Goal: Task Accomplishment & Management: Manage account settings

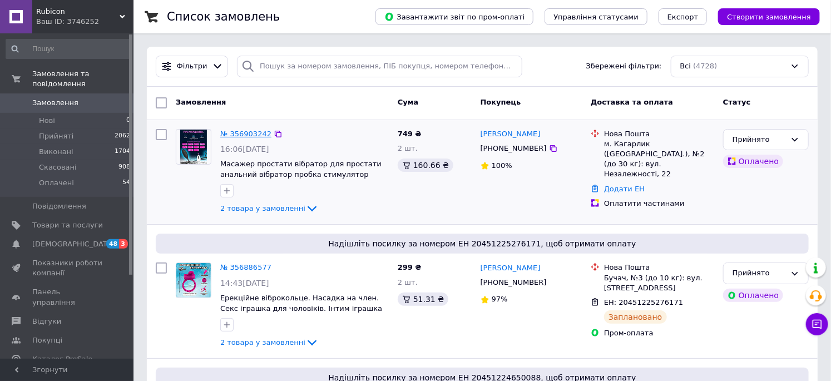
click at [256, 135] on link "№ 356903242" at bounding box center [245, 134] width 51 height 8
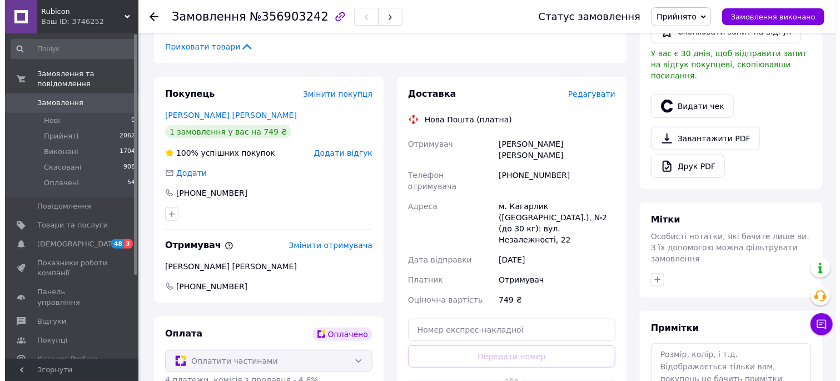
scroll to position [309, 0]
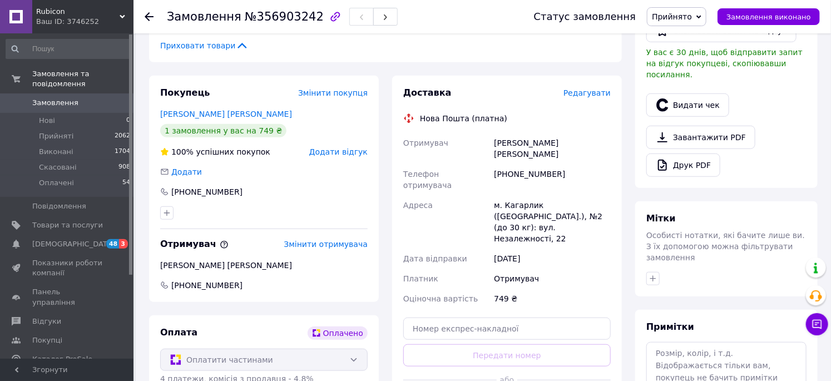
click at [588, 96] on span "Редагувати" at bounding box center [586, 92] width 47 height 9
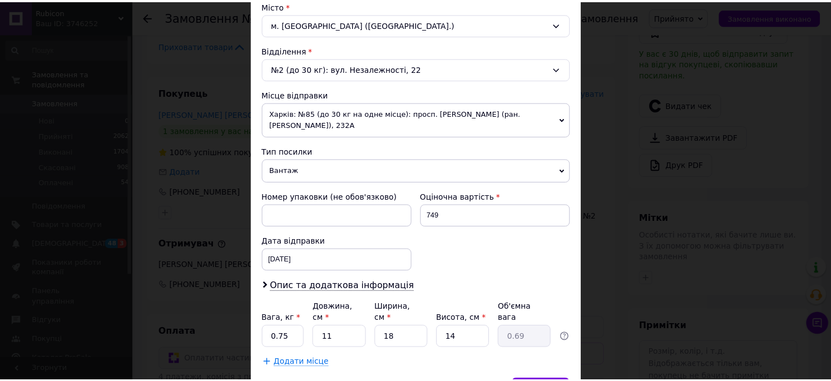
scroll to position [369, 0]
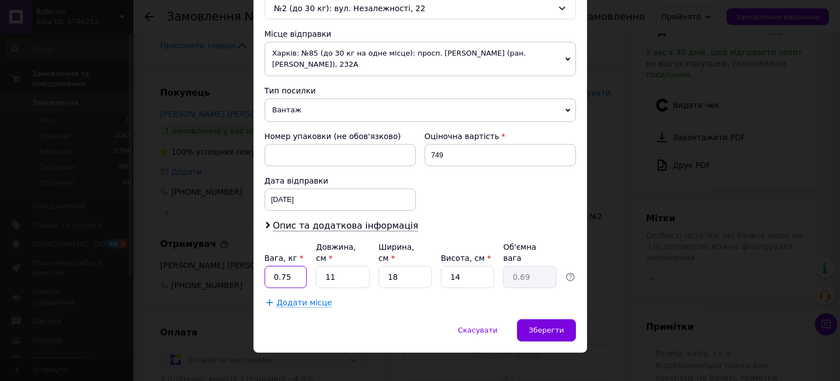
click at [282, 268] on input "0.75" at bounding box center [286, 277] width 43 height 22
type input "0.5"
click at [547, 326] on span "Зберегти" at bounding box center [546, 330] width 35 height 8
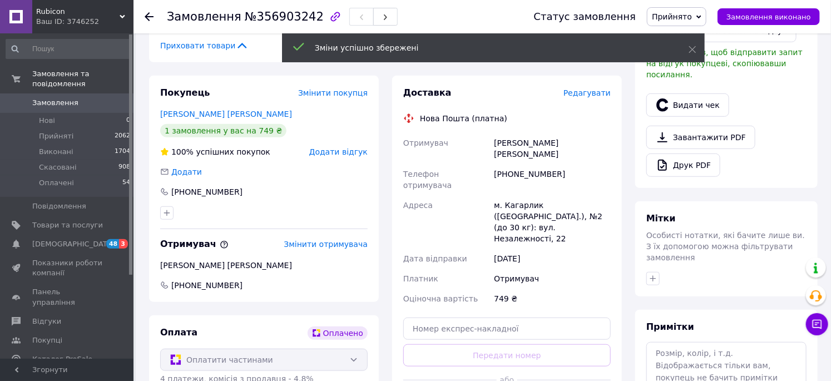
scroll to position [370, 0]
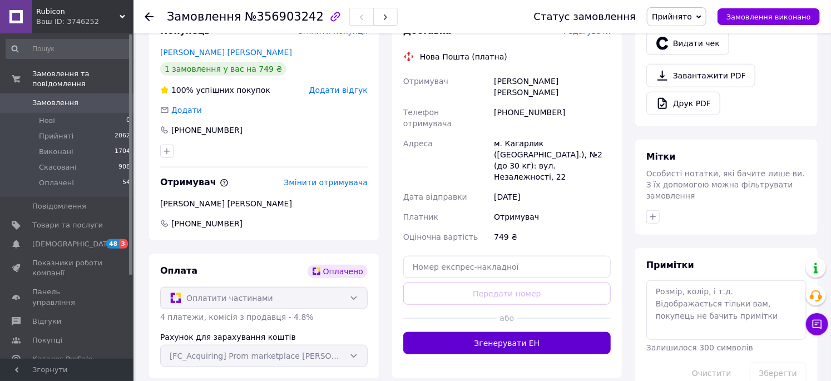
click at [523, 332] on button "Згенерувати ЕН" at bounding box center [506, 343] width 207 height 22
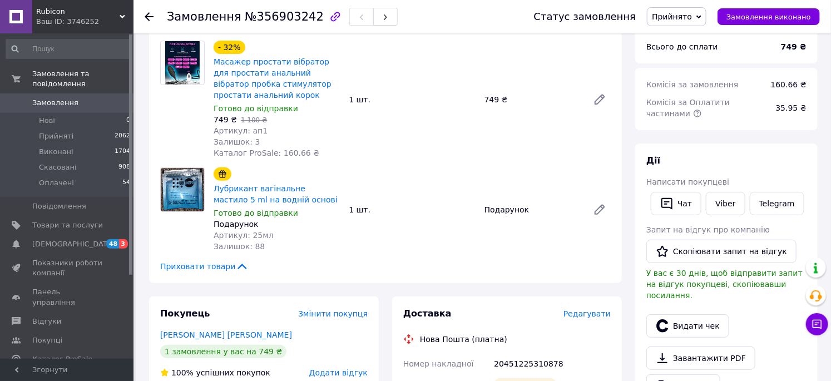
scroll to position [62, 0]
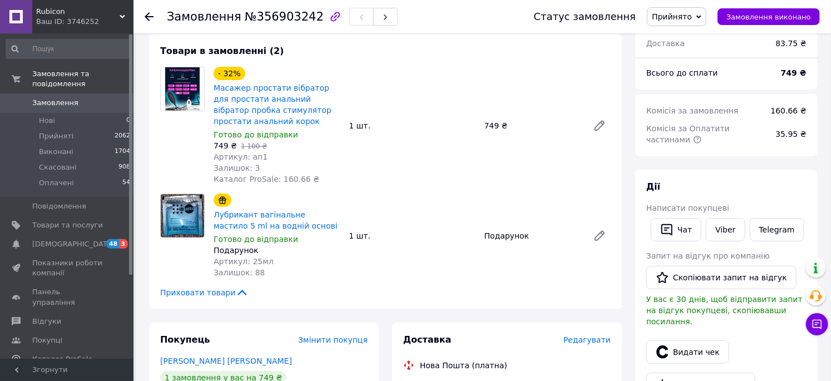
click at [63, 98] on span "Замовлення" at bounding box center [55, 103] width 46 height 10
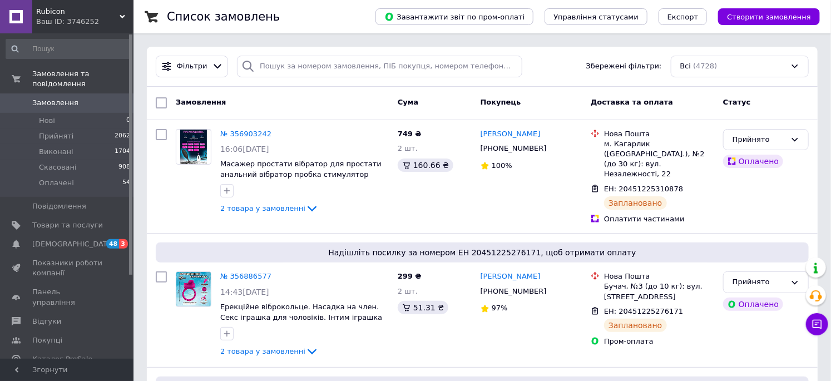
click at [96, 93] on link "Замовлення 0" at bounding box center [68, 102] width 137 height 19
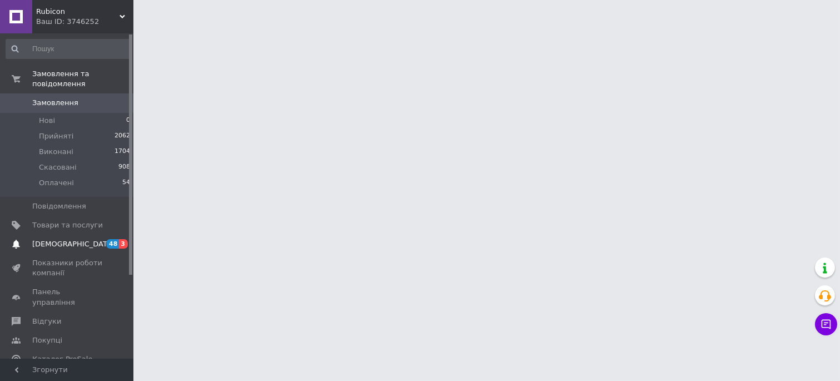
click at [68, 239] on span "[DEMOGRAPHIC_DATA]" at bounding box center [73, 244] width 82 height 10
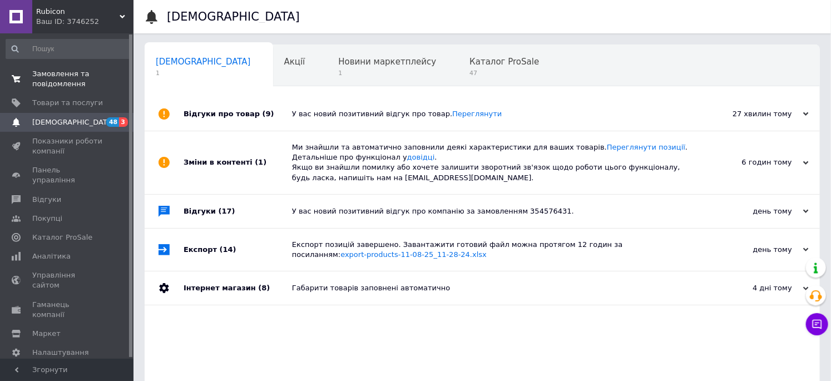
click at [42, 86] on span "Замовлення та повідомлення" at bounding box center [67, 79] width 71 height 20
